Goal: Use online tool/utility: Utilize a website feature to perform a specific function

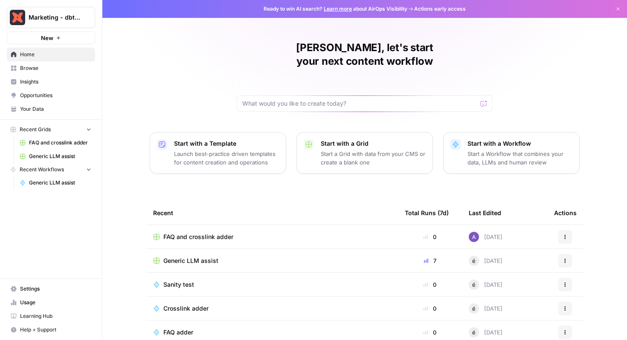
click at [53, 156] on span "Generic LLM assist" at bounding box center [60, 157] width 62 height 8
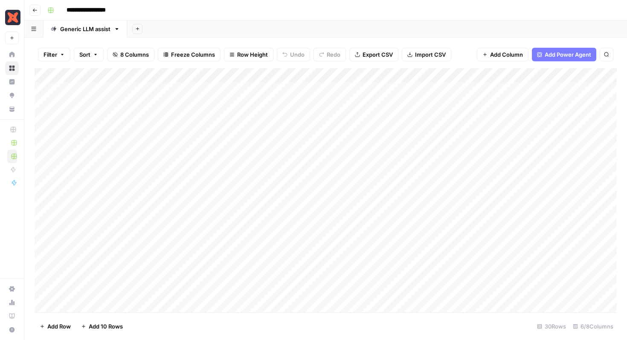
click at [34, 13] on button "Go back" at bounding box center [34, 10] width 11 height 11
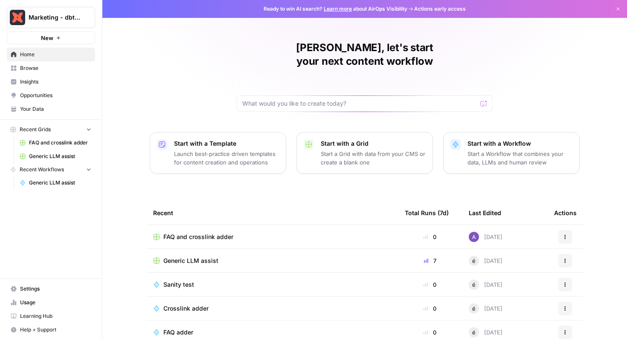
click at [49, 143] on span "FAQ and crosslink adder" at bounding box center [60, 143] width 62 height 8
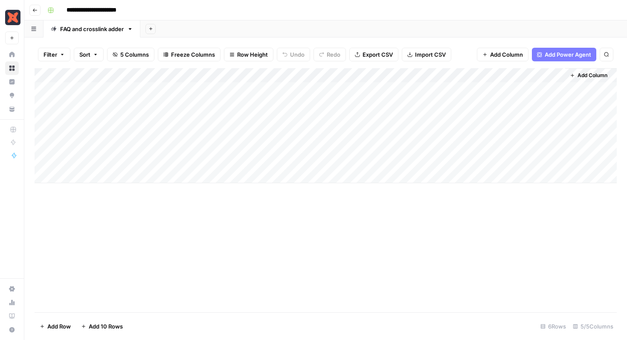
click at [412, 150] on div "Add Column" at bounding box center [326, 125] width 582 height 115
click at [387, 149] on div "Add Column" at bounding box center [326, 125] width 582 height 115
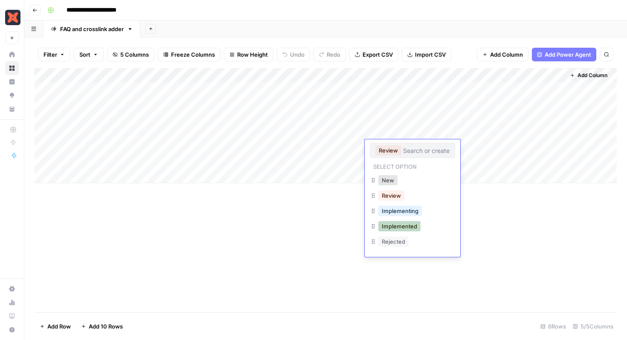
click at [419, 229] on button "Implemented" at bounding box center [399, 226] width 42 height 10
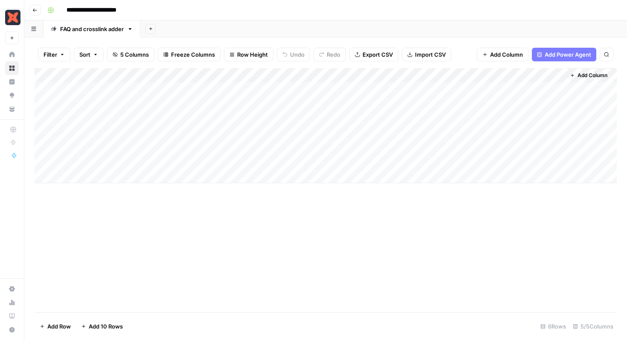
click at [164, 164] on div "Add Column" at bounding box center [326, 125] width 582 height 115
click at [357, 163] on div "Add Column" at bounding box center [326, 125] width 582 height 115
drag, startPoint x: 395, startPoint y: 162, endPoint x: 402, endPoint y: 162, distance: 7.3
click at [397, 162] on div "Add Column" at bounding box center [326, 125] width 582 height 115
click at [402, 162] on div "Add Column" at bounding box center [326, 125] width 582 height 115
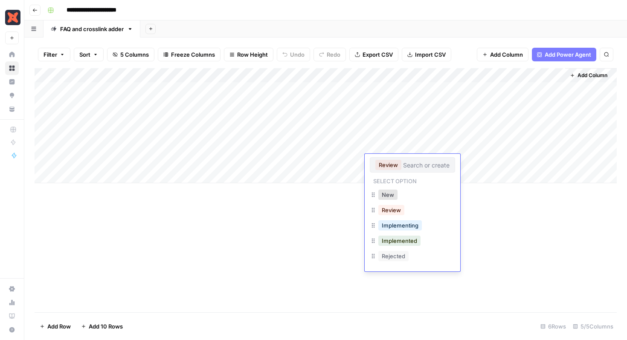
click at [425, 242] on div "Implemented" at bounding box center [412, 241] width 85 height 15
click at [273, 248] on div "Add Column" at bounding box center [326, 190] width 582 height 244
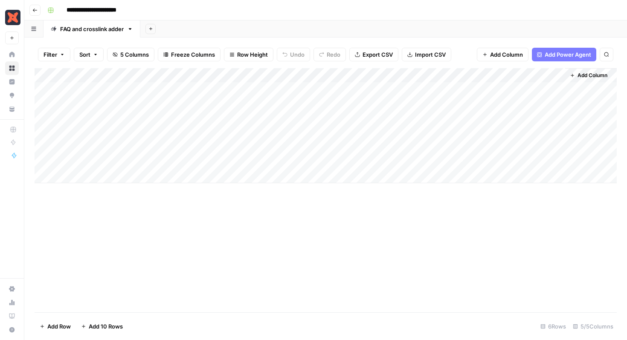
click at [400, 161] on div "Add Column" at bounding box center [326, 125] width 582 height 115
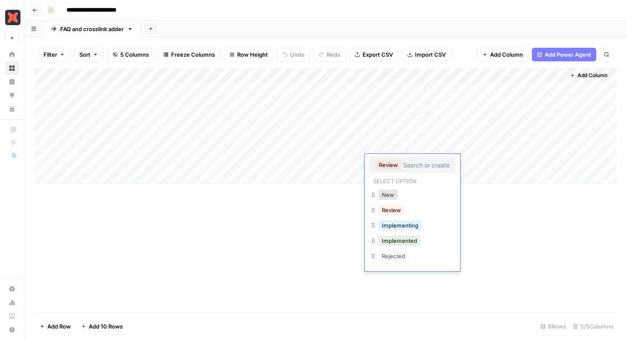
click at [419, 246] on div "Implemented" at bounding box center [399, 241] width 46 height 12
click at [451, 243] on div "Implemented" at bounding box center [412, 241] width 85 height 15
click at [442, 246] on div "Implemented" at bounding box center [412, 241] width 85 height 15
click at [443, 244] on div "Implemented" at bounding box center [412, 241] width 85 height 15
click at [393, 240] on button "Implemented" at bounding box center [399, 241] width 42 height 10
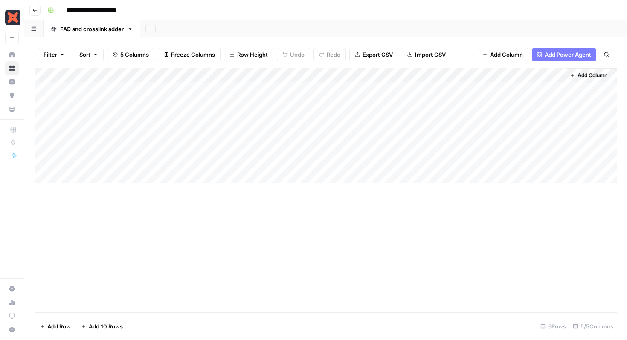
click at [297, 246] on div "Add Column" at bounding box center [326, 190] width 582 height 244
click at [387, 133] on div "Add Column" at bounding box center [326, 125] width 582 height 115
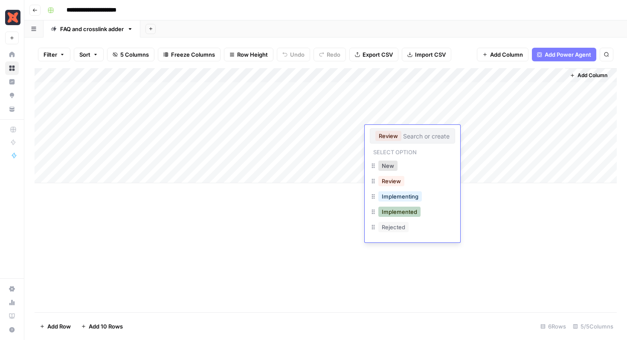
click at [399, 211] on button "Implemented" at bounding box center [399, 212] width 42 height 10
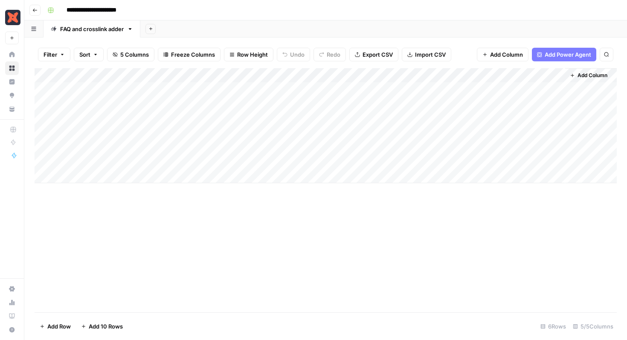
click at [311, 223] on div "Add Column" at bounding box center [326, 190] width 582 height 244
